Goal: Find specific page/section: Find specific page/section

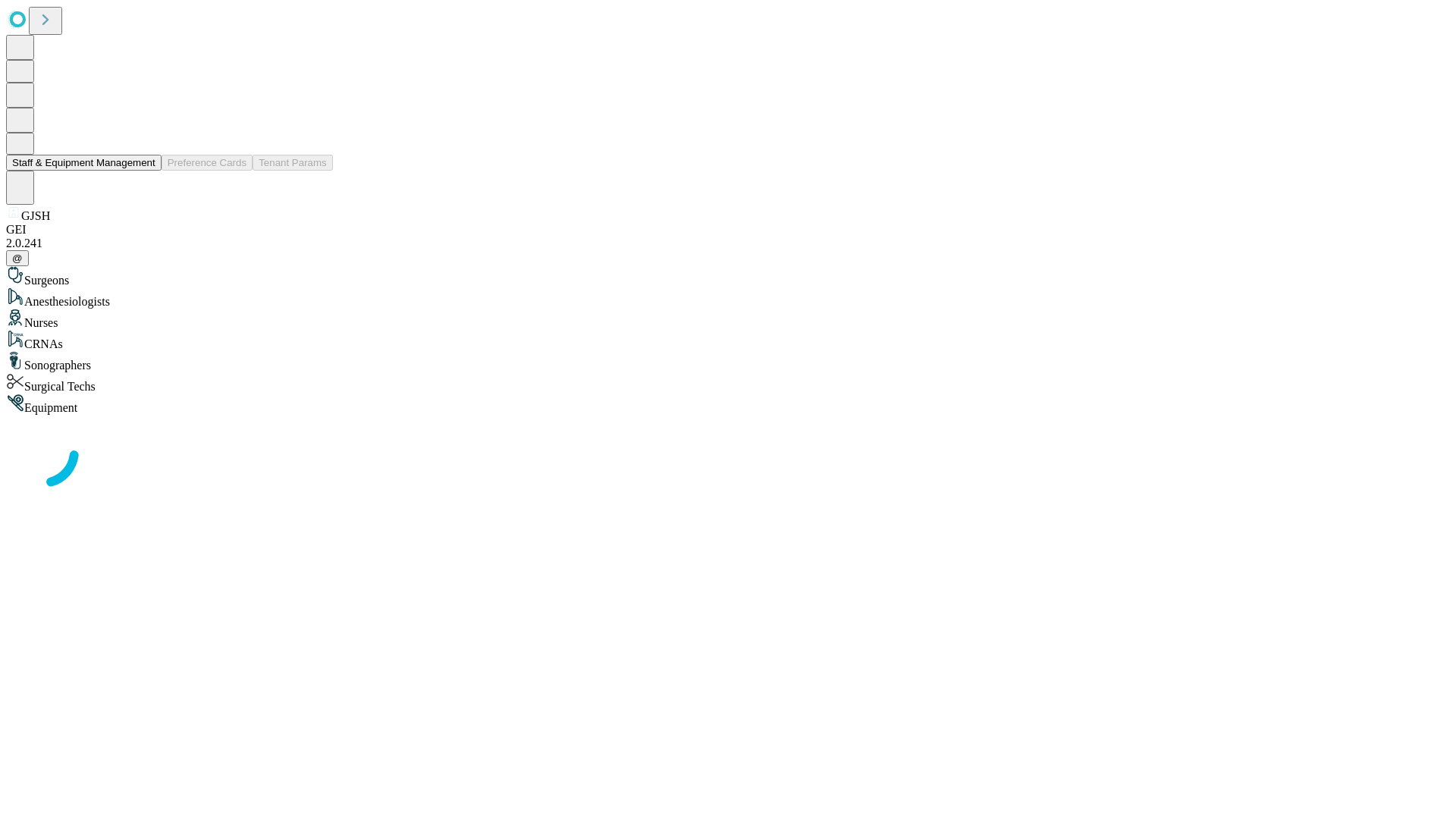
click at [145, 170] on button "Staff & Equipment Management" at bounding box center [83, 162] width 156 height 16
